Goal: Transaction & Acquisition: Book appointment/travel/reservation

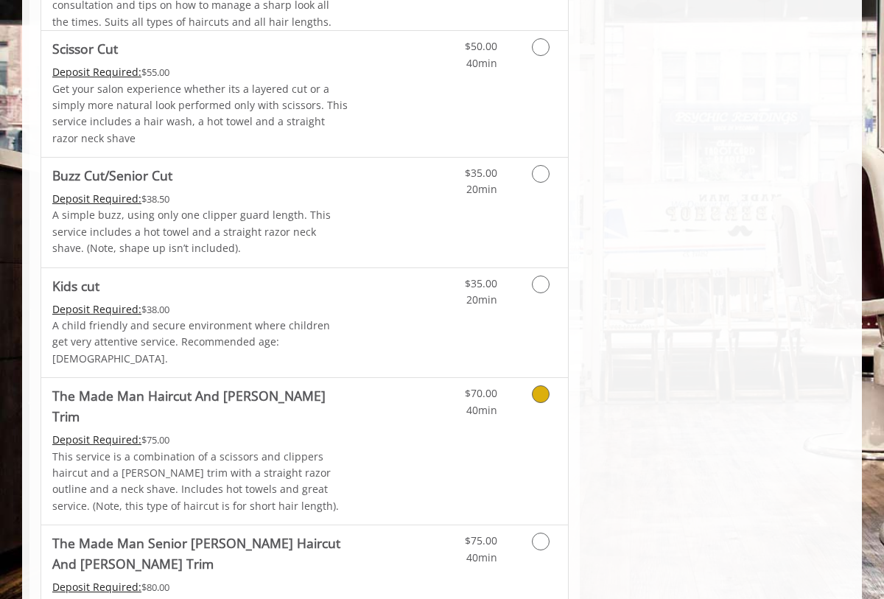
click at [528, 396] on link "Grooming services" at bounding box center [538, 398] width 38 height 41
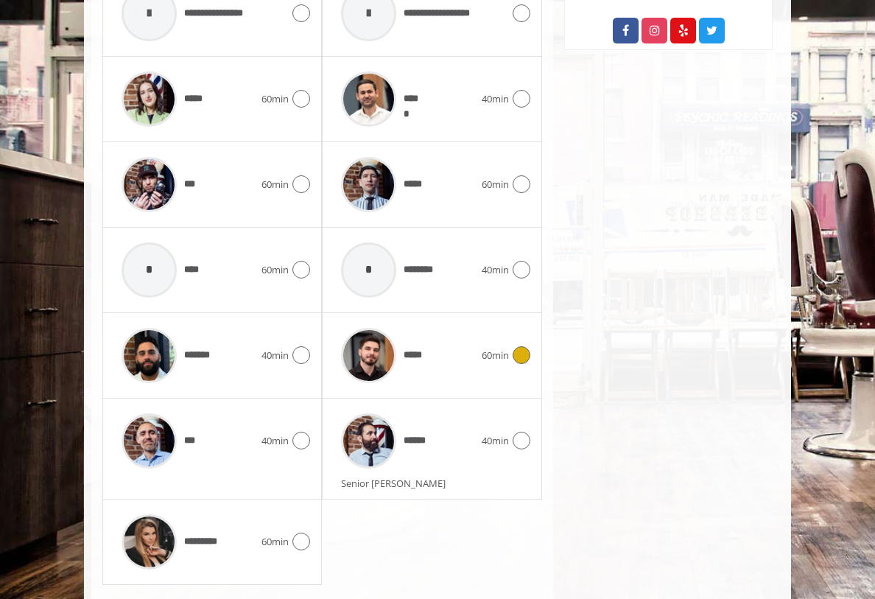
click at [530, 346] on div at bounding box center [519, 355] width 21 height 18
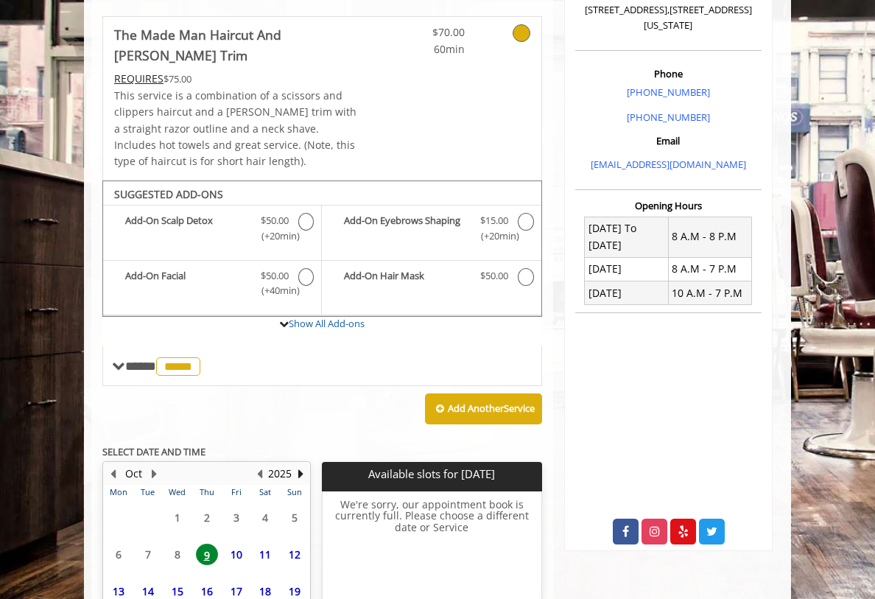
scroll to position [482, 0]
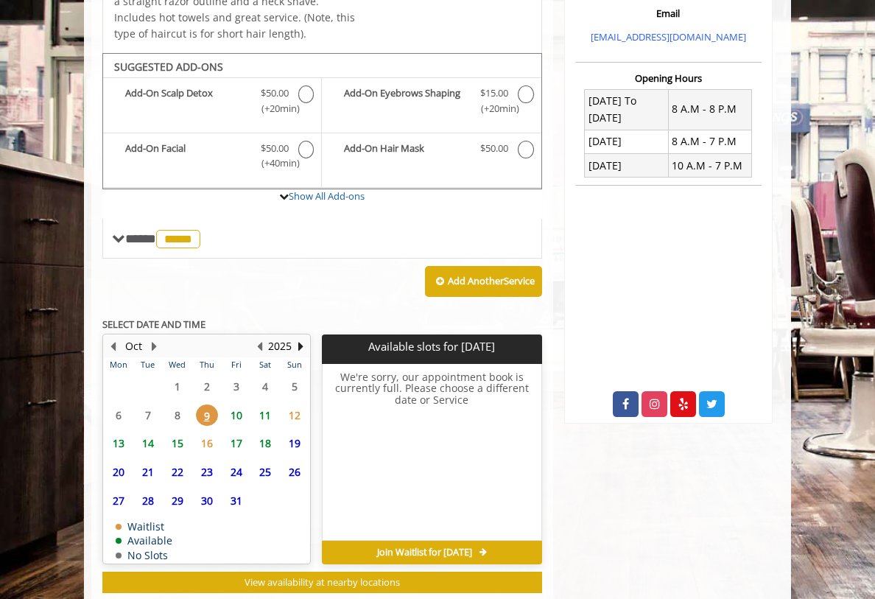
click at [225, 404] on span "10" at bounding box center [236, 414] width 22 height 21
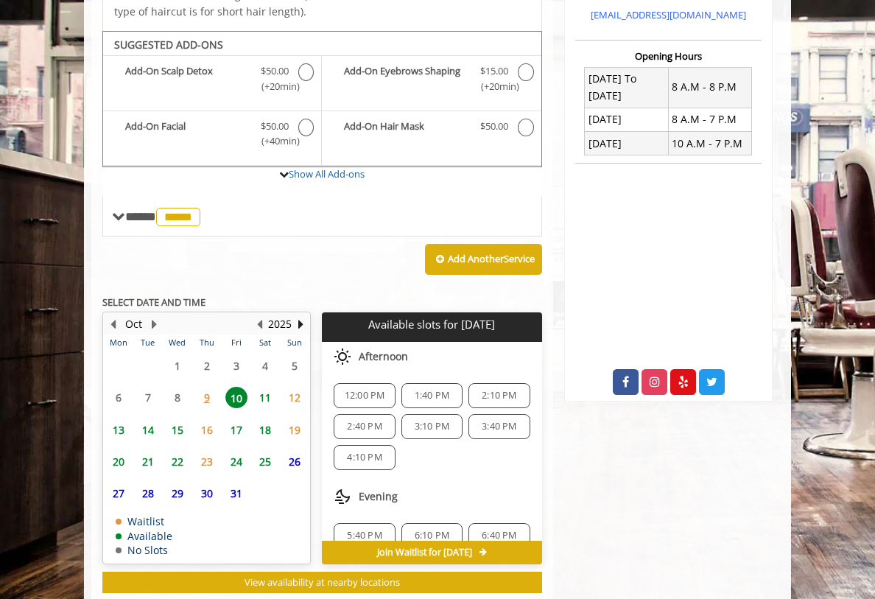
scroll to position [19, 0]
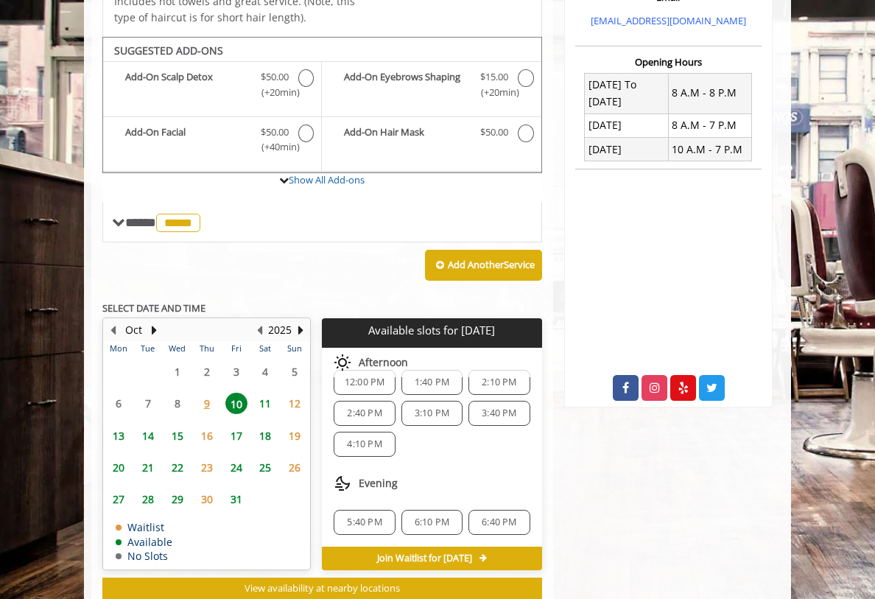
click at [442, 516] on span "6:10 PM" at bounding box center [432, 522] width 35 height 12
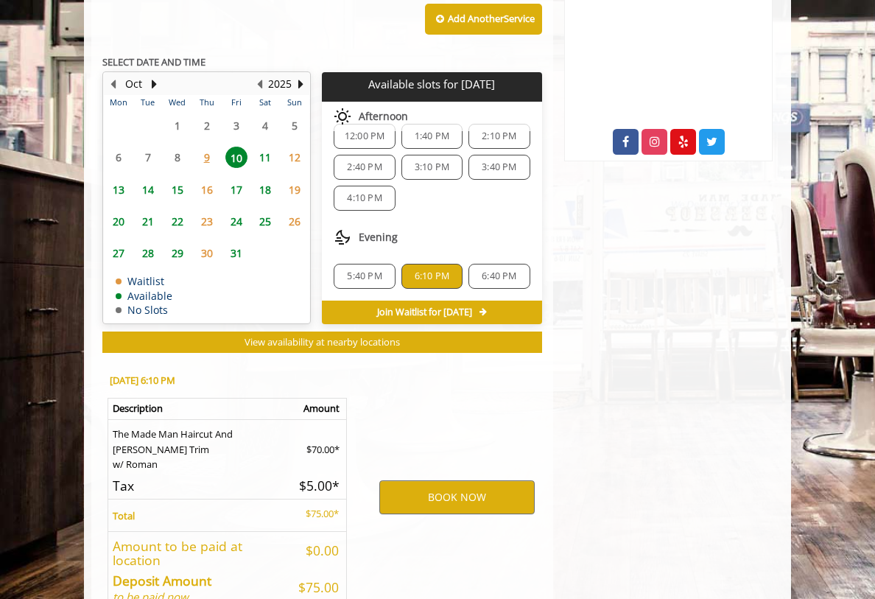
scroll to position [771, 0]
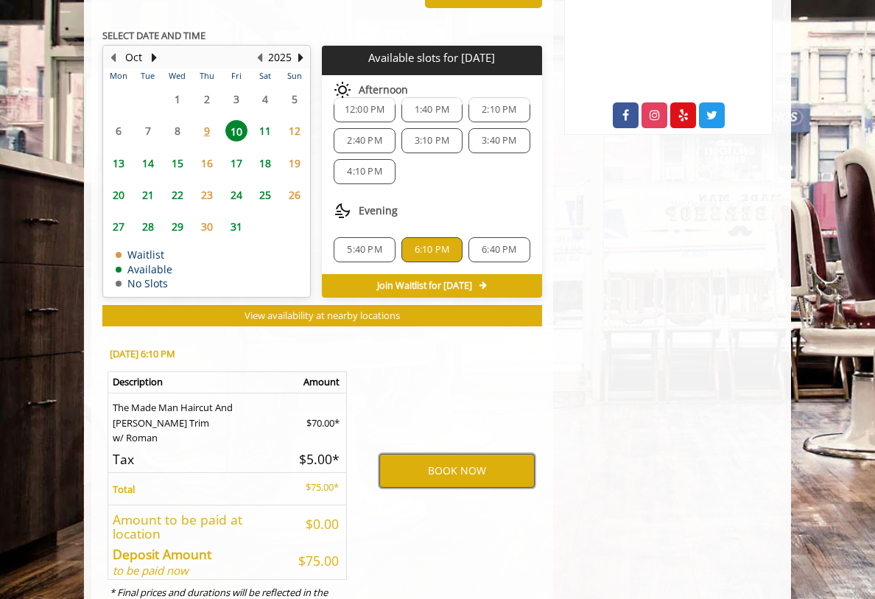
click at [457, 454] on button "BOOK NOW" at bounding box center [456, 471] width 155 height 34
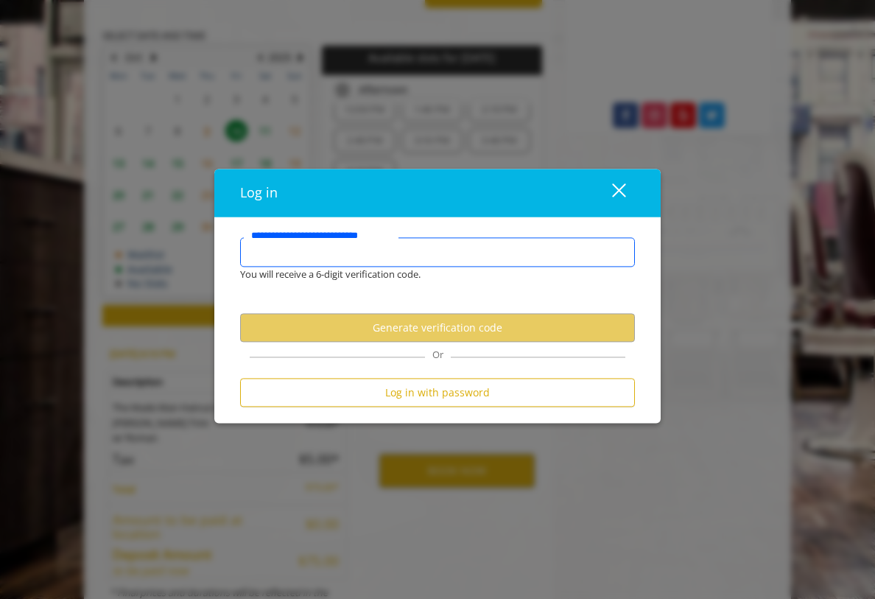
click at [470, 259] on input "**********" at bounding box center [437, 252] width 395 height 29
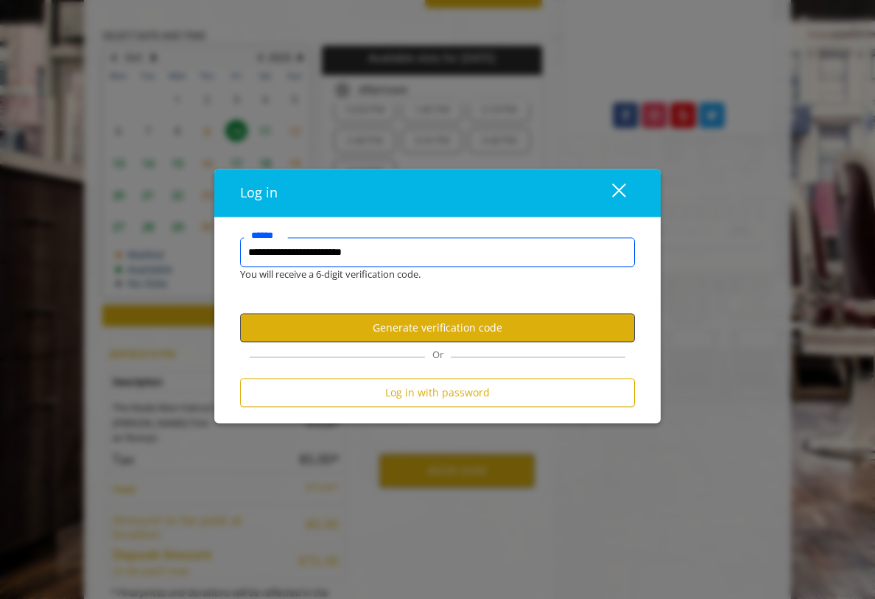
type input "**********"
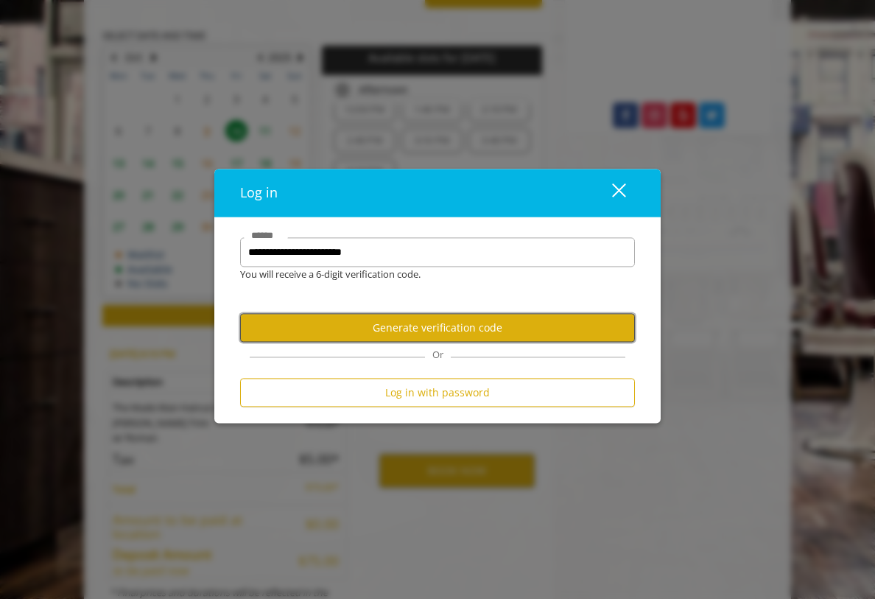
click at [514, 333] on button "Generate verification code" at bounding box center [437, 328] width 395 height 29
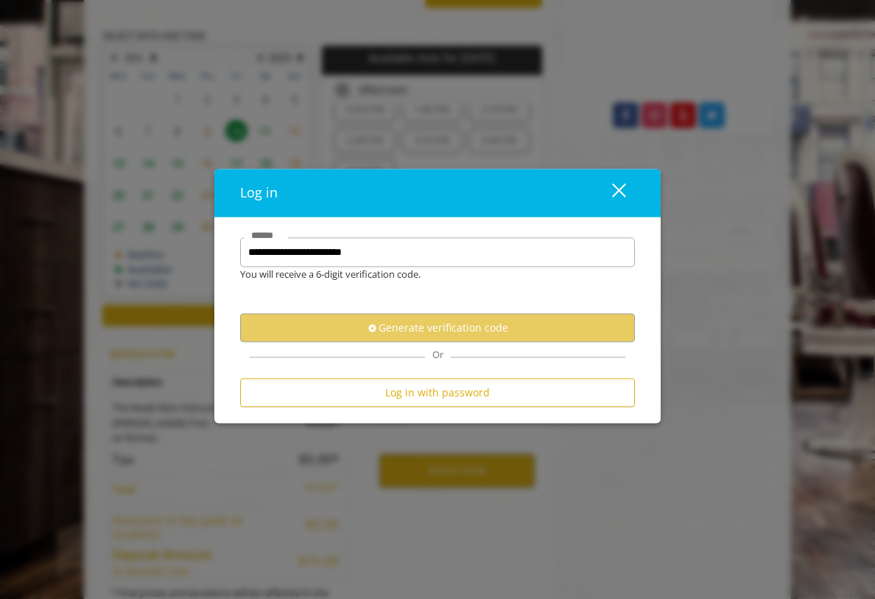
scroll to position [0, 0]
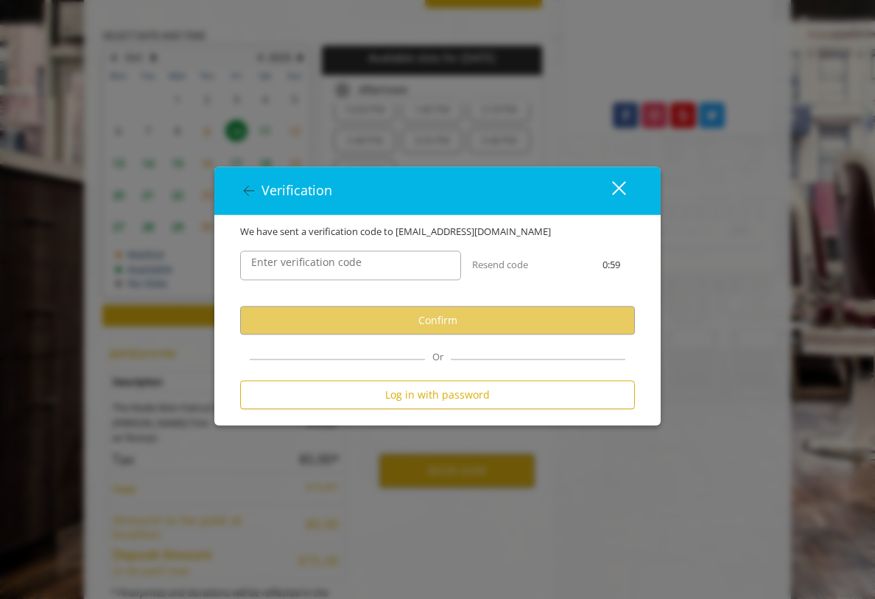
click at [390, 282] on div "Enter verification code" at bounding box center [350, 266] width 243 height 52
click at [387, 267] on input "Enter verification code" at bounding box center [350, 265] width 221 height 29
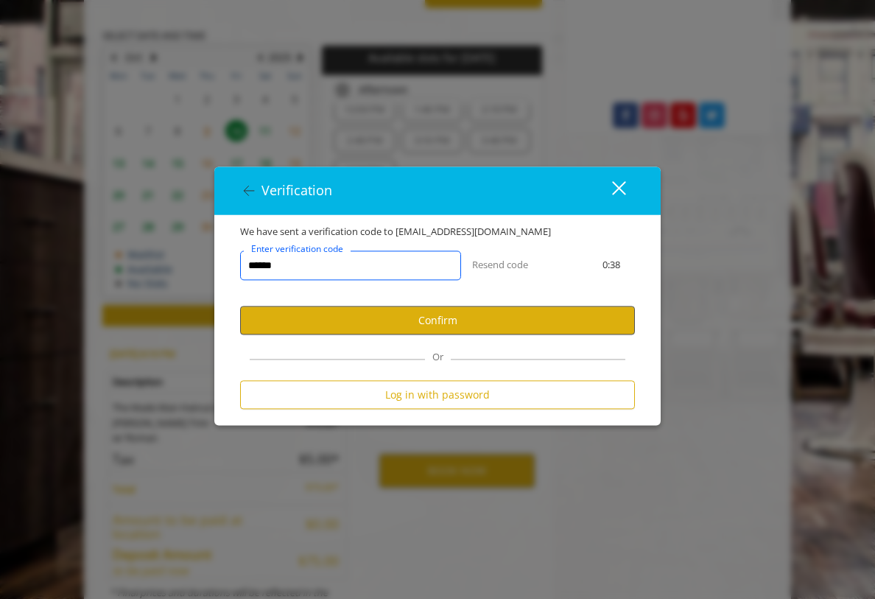
type input "******"
click at [403, 315] on button "Confirm" at bounding box center [437, 320] width 395 height 29
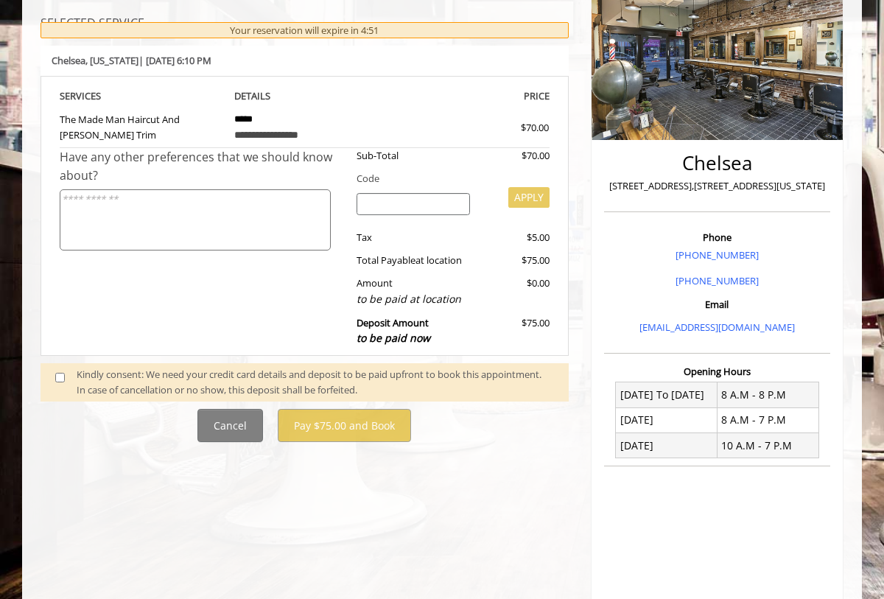
scroll to position [219, 0]
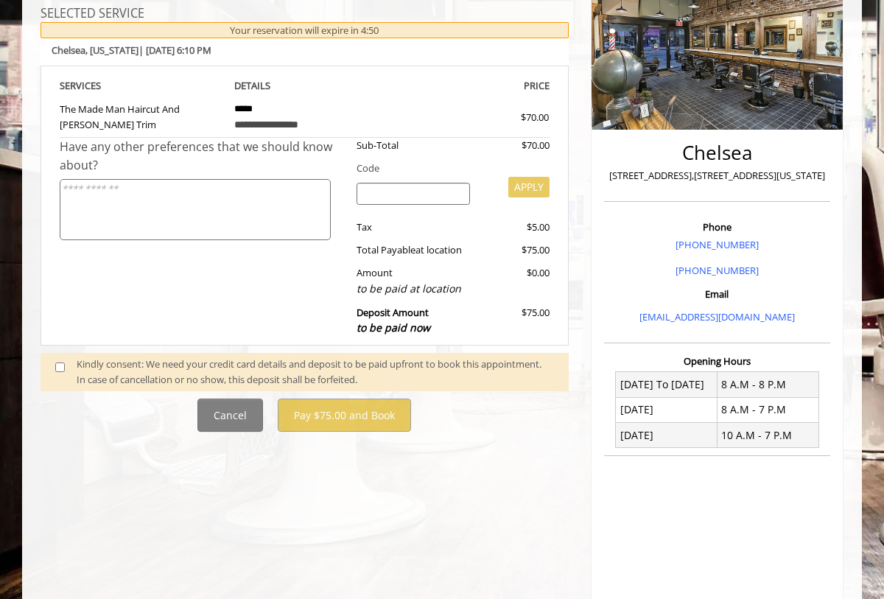
click at [162, 382] on div "Kindly consent: We need your credit card details and deposit to be paid upfront…" at bounding box center [315, 372] width 477 height 31
click at [52, 366] on span at bounding box center [65, 372] width 43 height 31
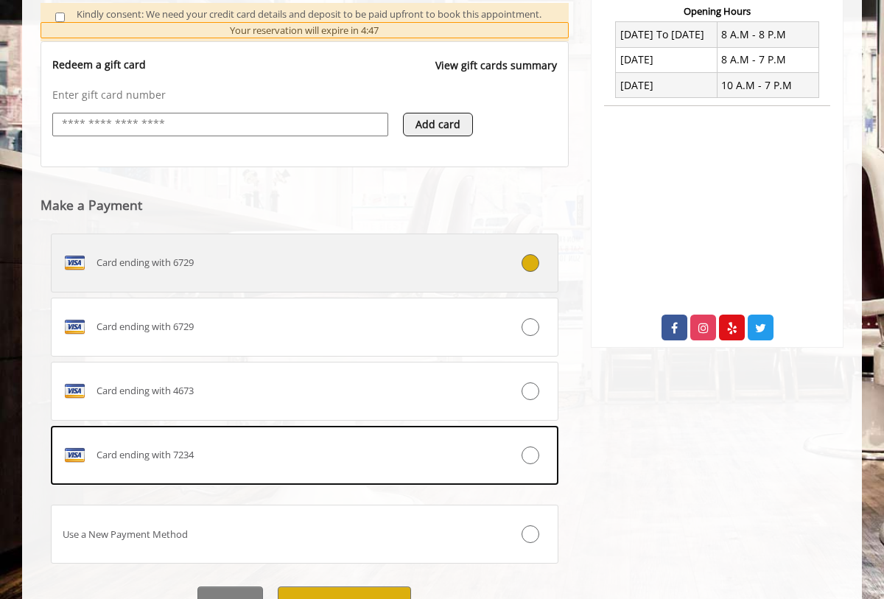
scroll to position [609, 0]
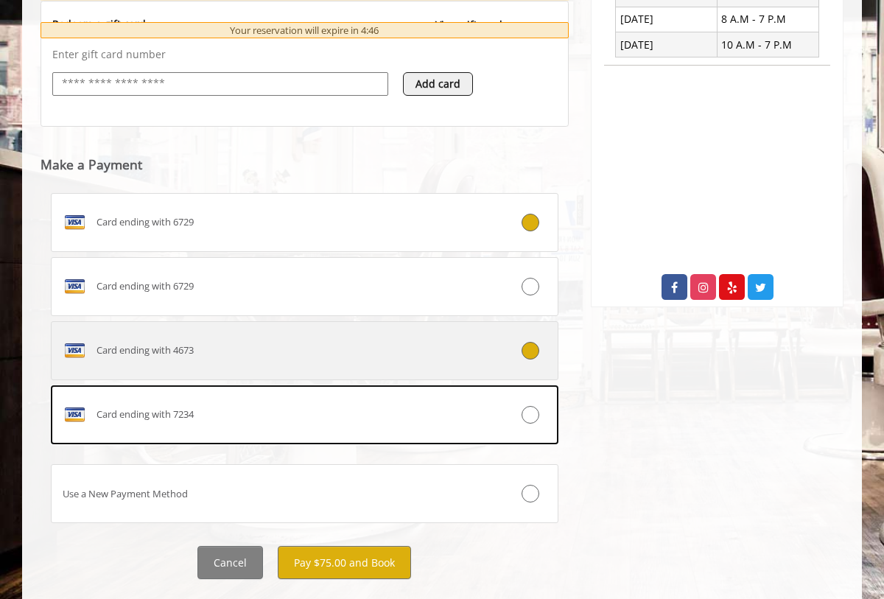
click at [371, 362] on label "Card ending with 4673" at bounding box center [305, 350] width 508 height 59
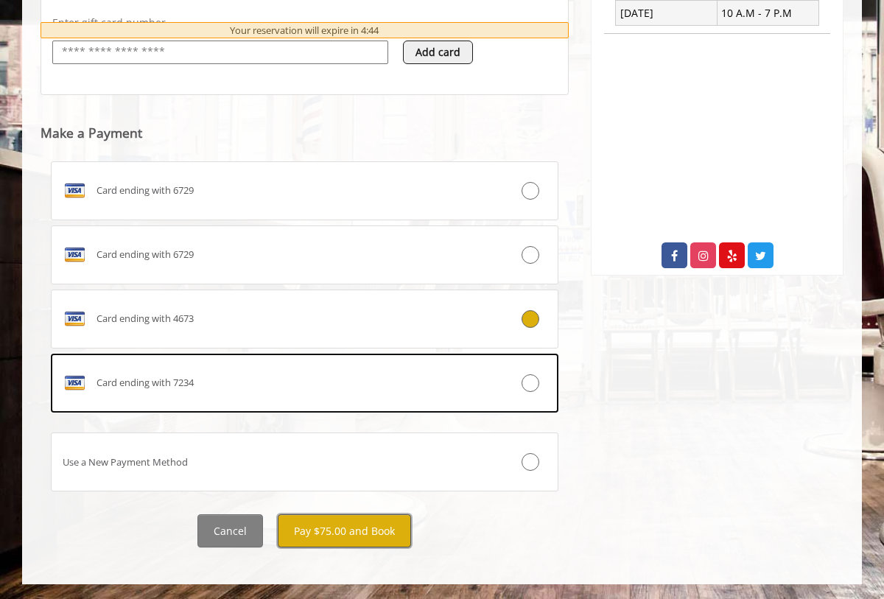
click at [379, 527] on button "Pay $75.00 and Book" at bounding box center [344, 530] width 133 height 33
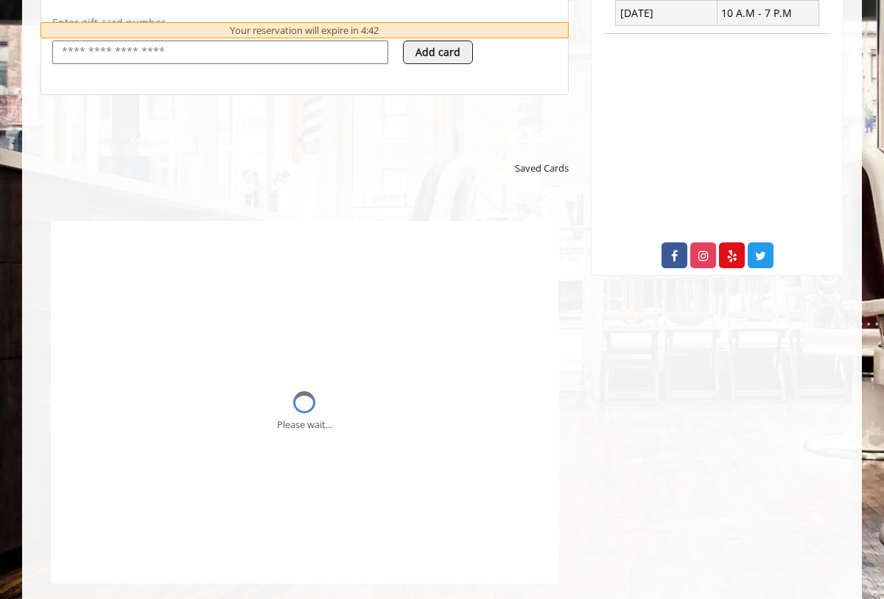
scroll to position [0, 0]
